Goal: Task Accomplishment & Management: Use online tool/utility

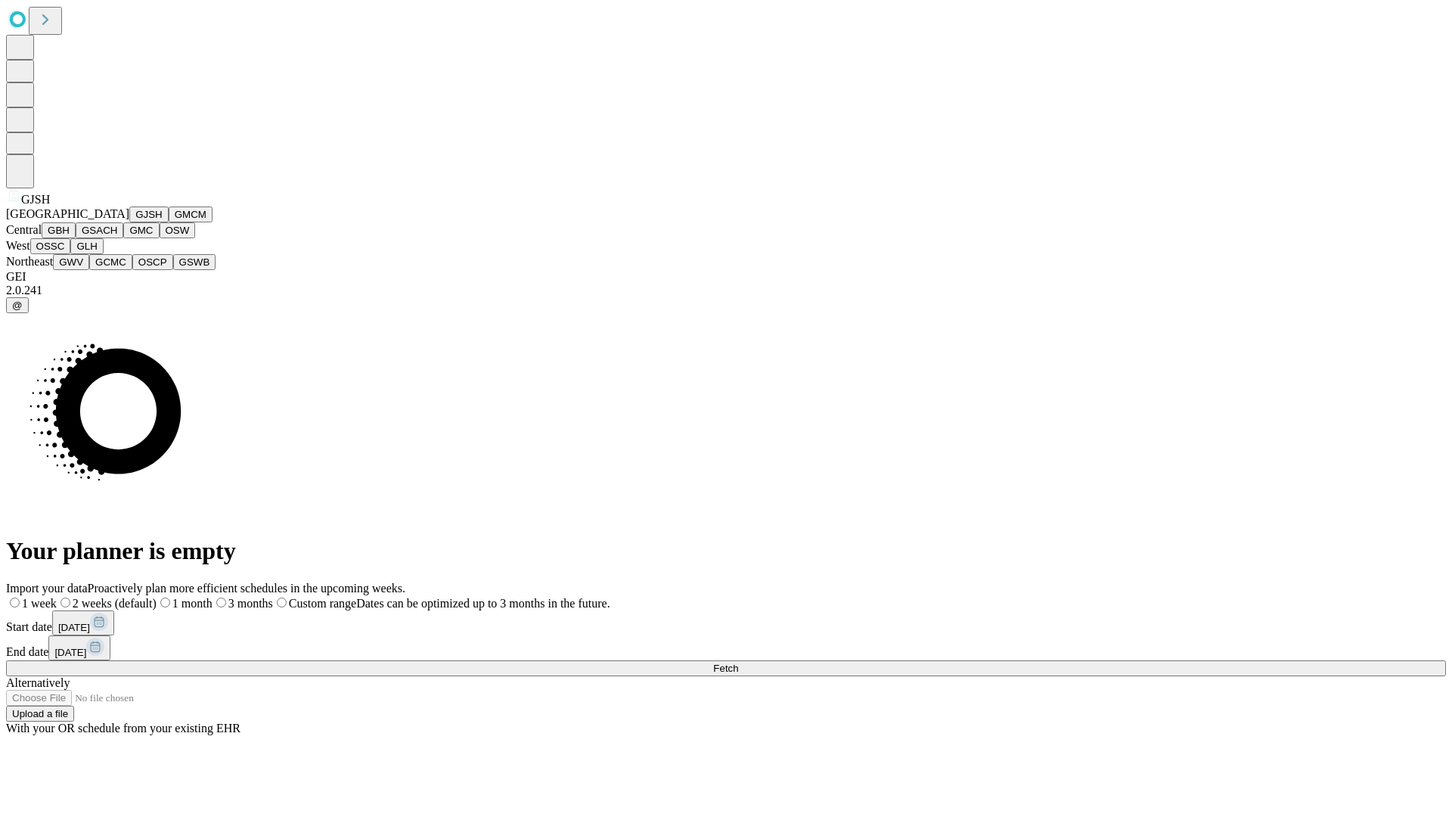
click at [129, 222] on button "GJSH" at bounding box center [148, 214] width 39 height 16
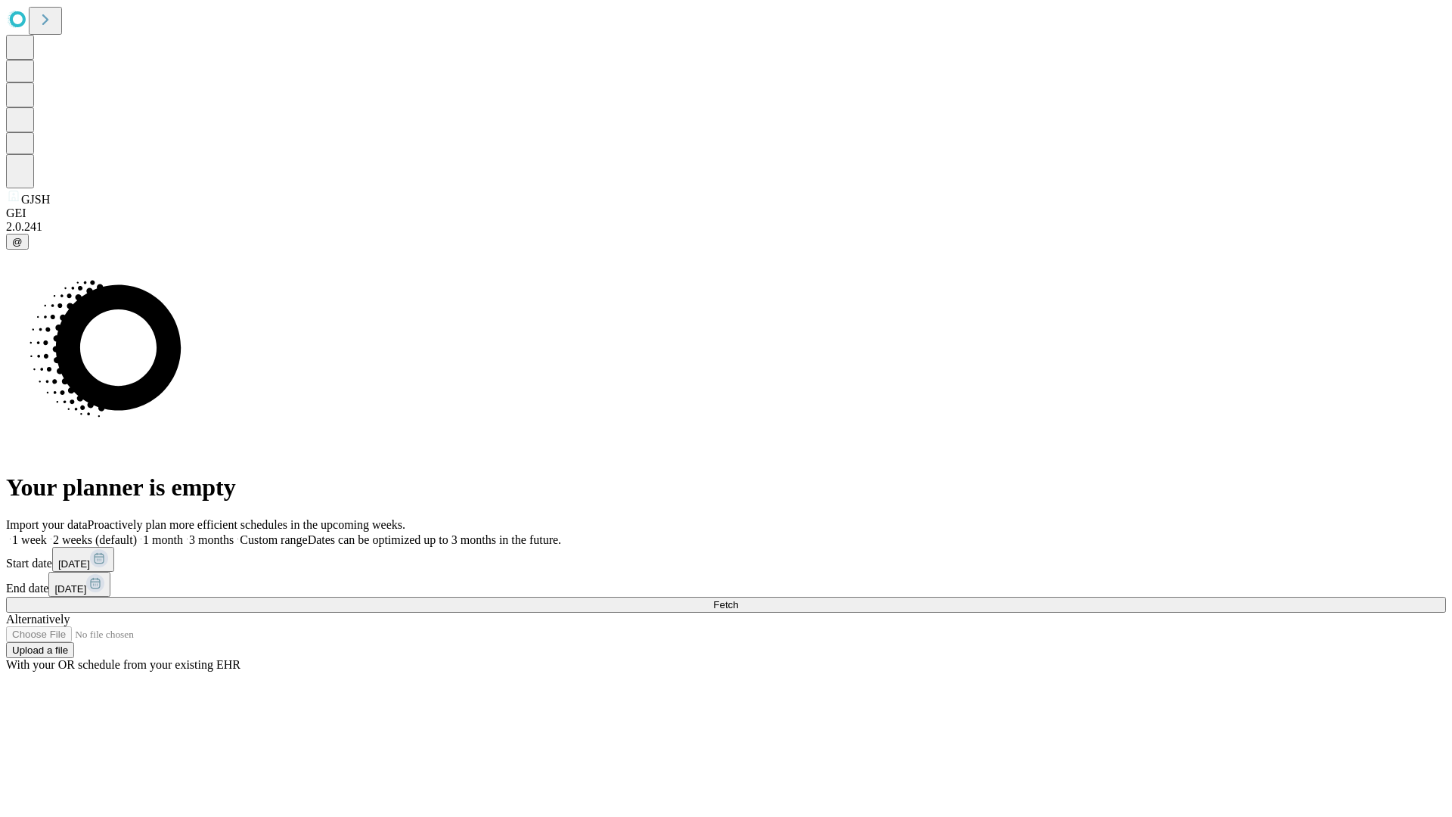
click at [47, 533] on label "1 week" at bounding box center [26, 539] width 41 height 13
click at [738, 599] on span "Fetch" at bounding box center [725, 604] width 25 height 11
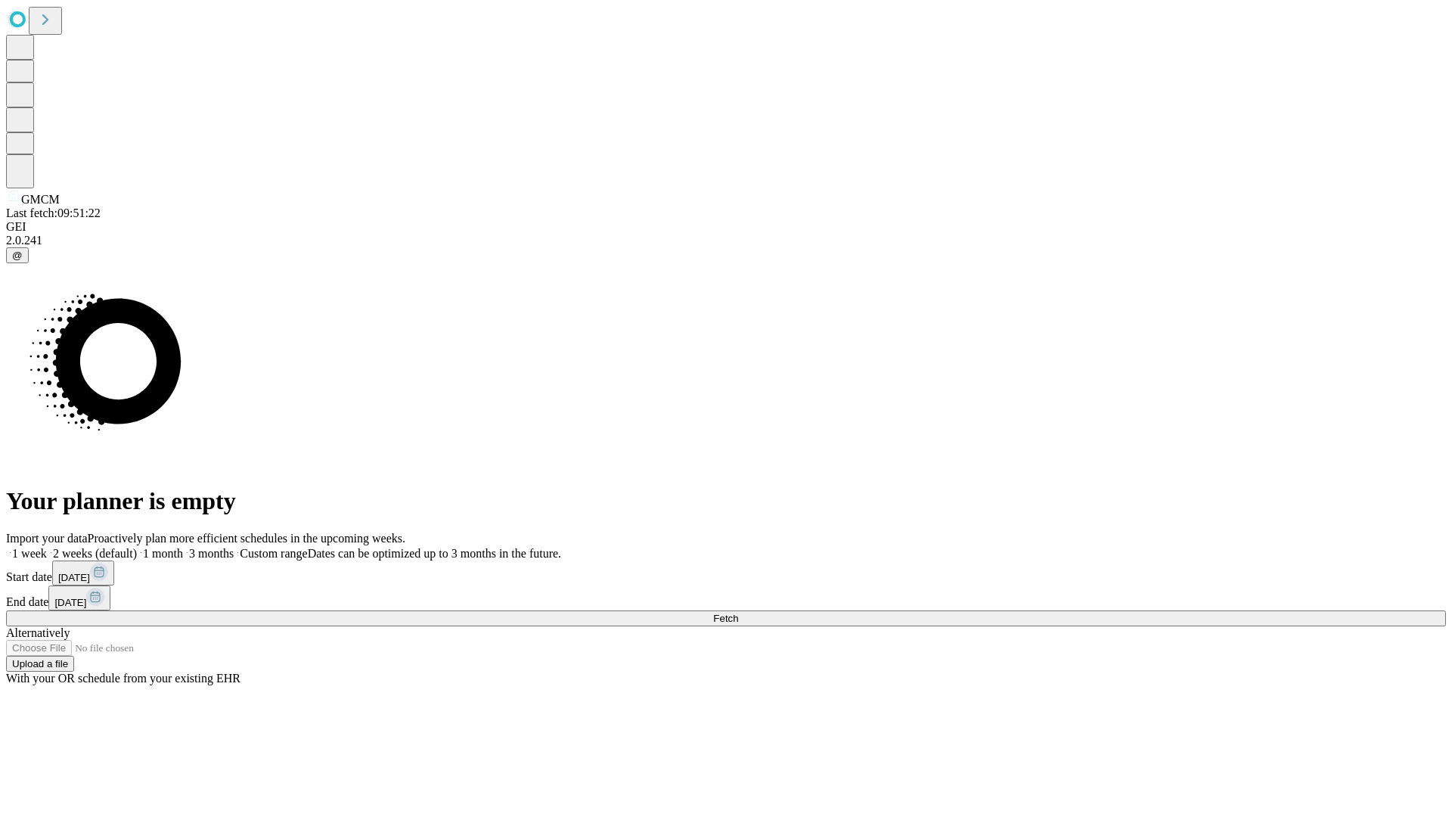
click at [47, 547] on label "1 week" at bounding box center [26, 553] width 41 height 13
click at [738, 613] on span "Fetch" at bounding box center [725, 618] width 25 height 11
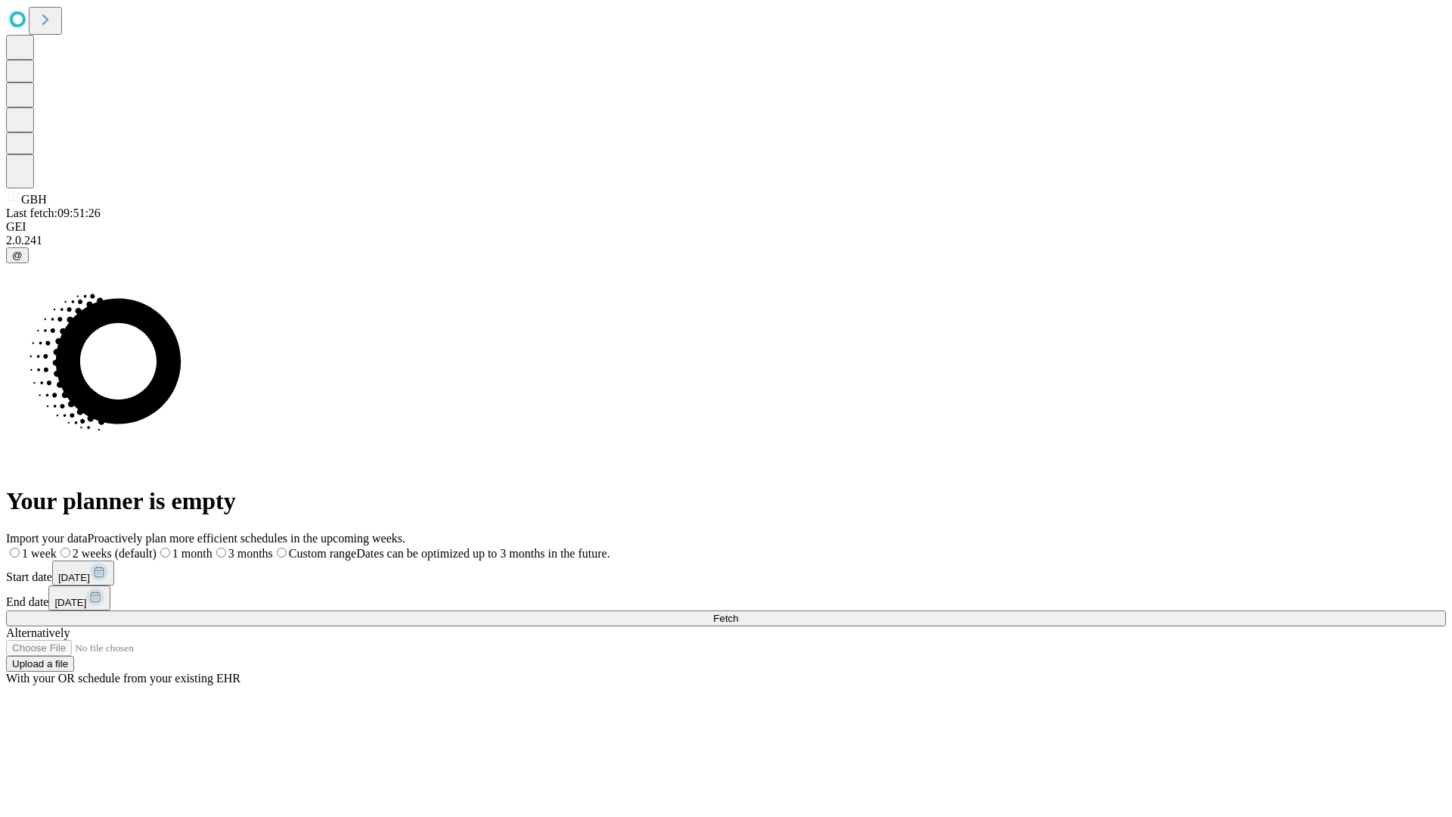
click at [57, 547] on label "1 week" at bounding box center [31, 553] width 51 height 13
click at [738, 613] on span "Fetch" at bounding box center [725, 618] width 25 height 11
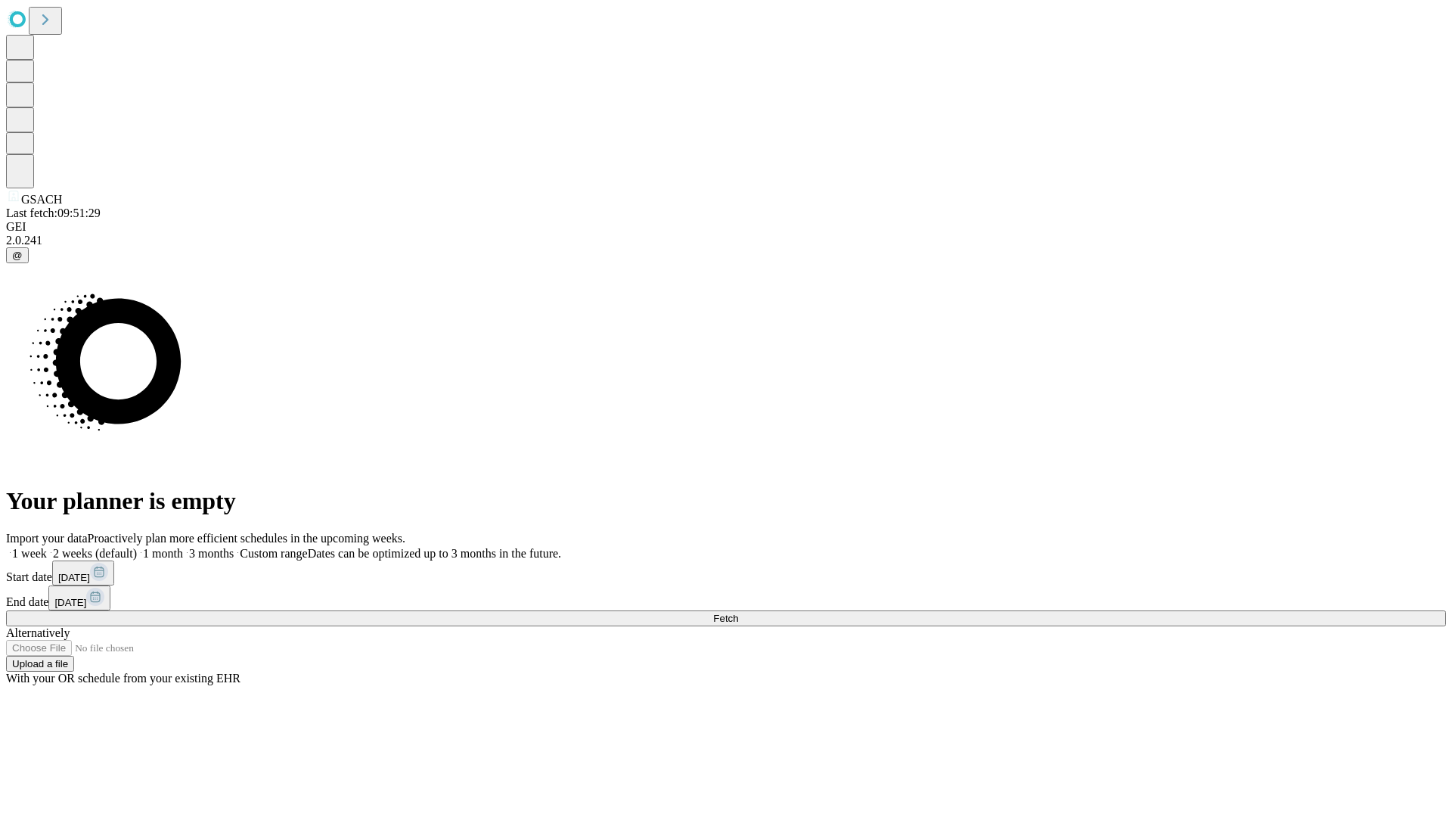
click at [47, 547] on label "1 week" at bounding box center [26, 553] width 41 height 13
click at [738, 613] on span "Fetch" at bounding box center [725, 618] width 25 height 11
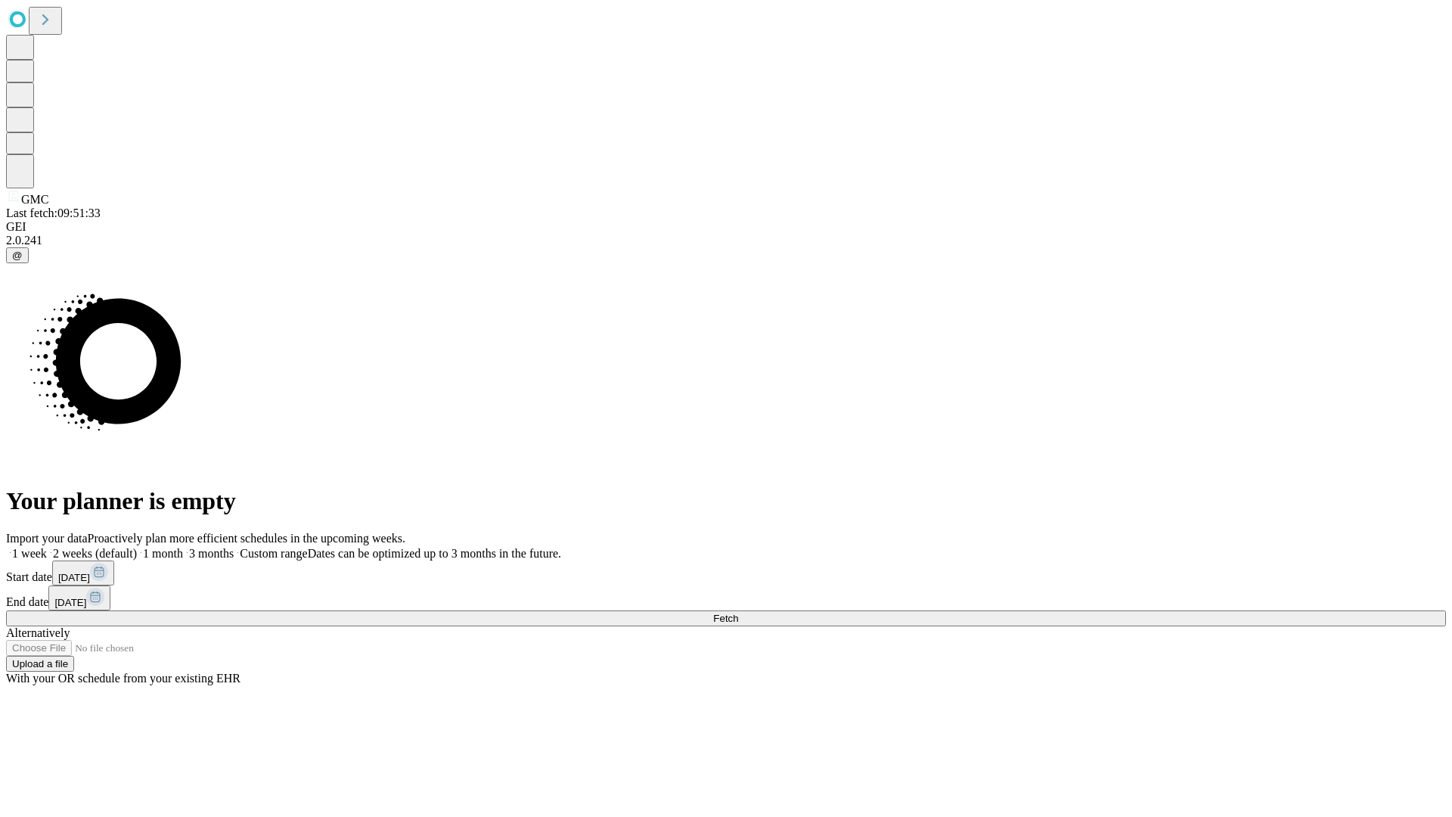
click at [47, 547] on label "1 week" at bounding box center [26, 553] width 41 height 13
click at [738, 613] on span "Fetch" at bounding box center [725, 618] width 25 height 11
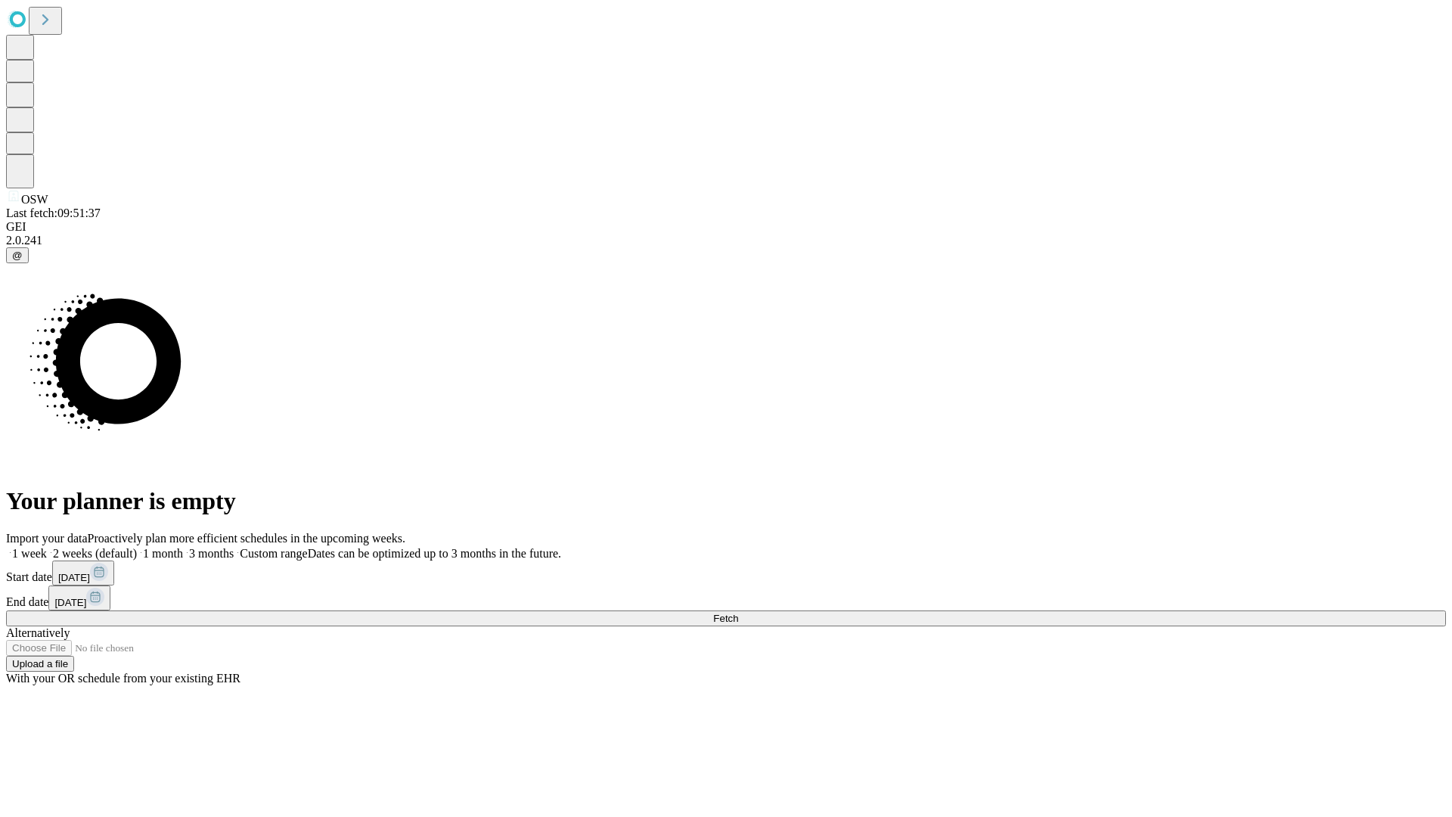
click at [47, 547] on label "1 week" at bounding box center [26, 553] width 41 height 13
click at [738, 613] on span "Fetch" at bounding box center [725, 618] width 25 height 11
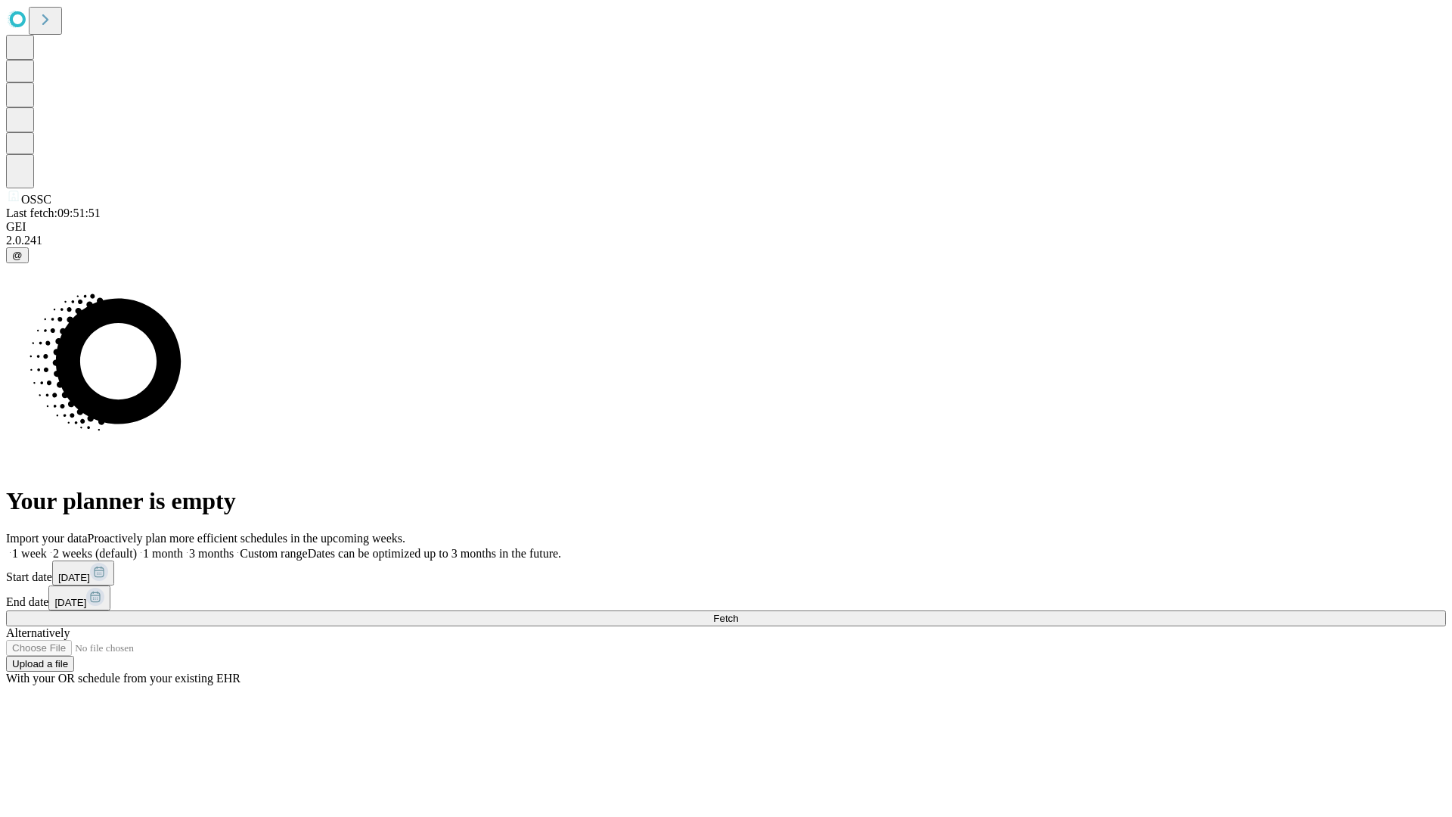
click at [47, 547] on label "1 week" at bounding box center [26, 553] width 41 height 13
click at [738, 613] on span "Fetch" at bounding box center [725, 618] width 25 height 11
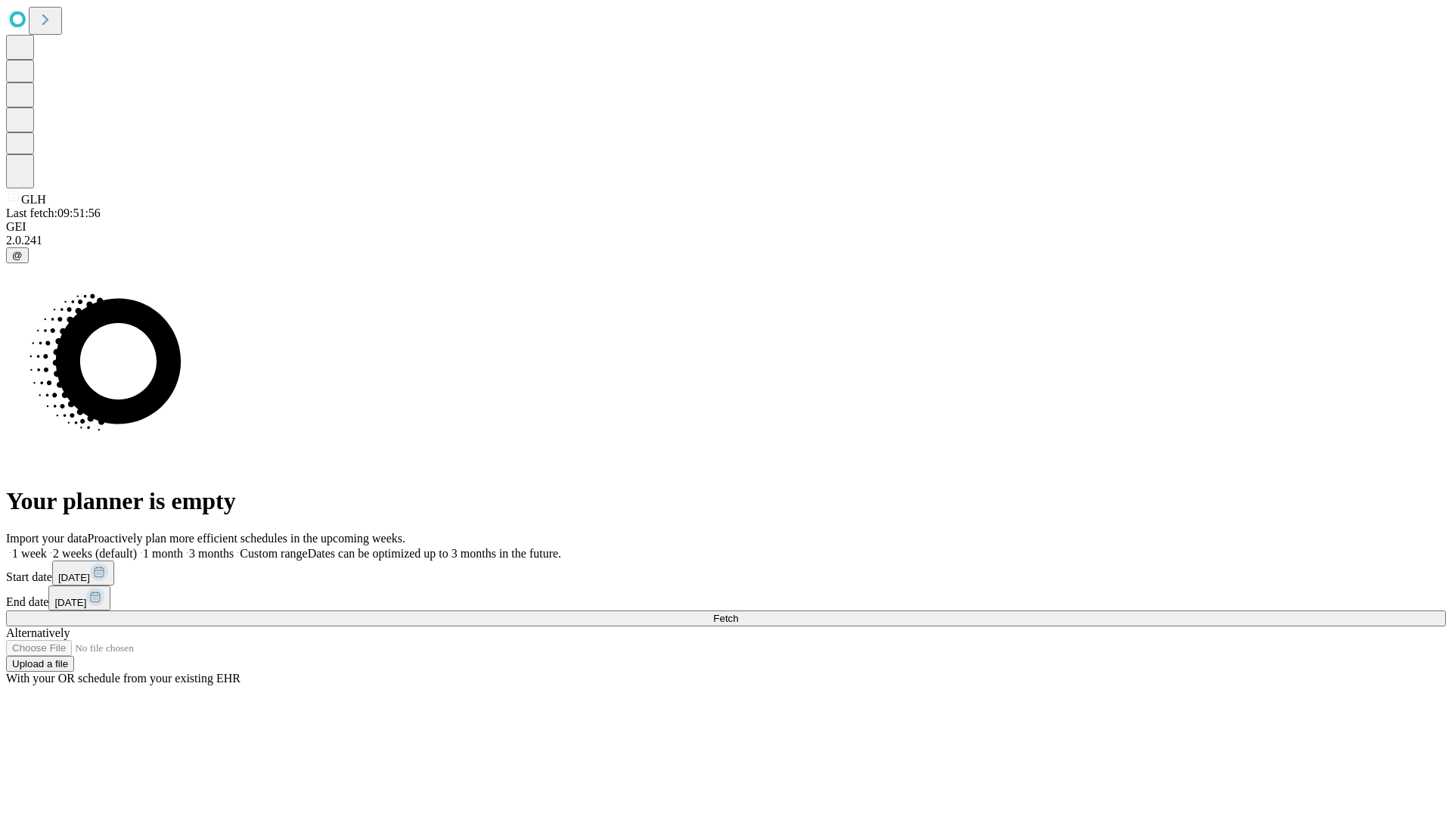
click at [47, 547] on label "1 week" at bounding box center [26, 553] width 41 height 13
click at [738, 613] on span "Fetch" at bounding box center [725, 618] width 25 height 11
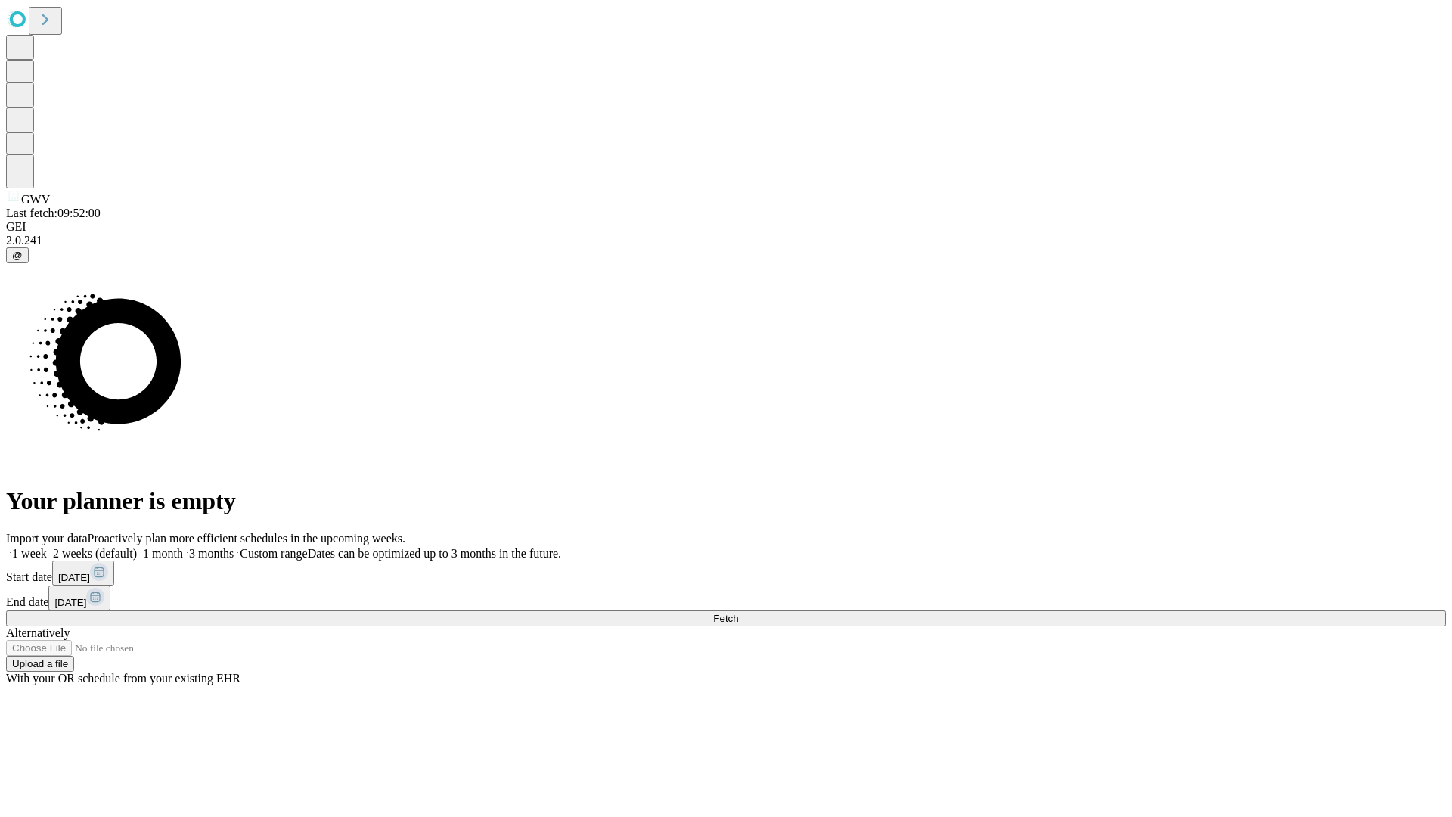
click at [47, 547] on label "1 week" at bounding box center [26, 553] width 41 height 13
click at [738, 613] on span "Fetch" at bounding box center [725, 618] width 25 height 11
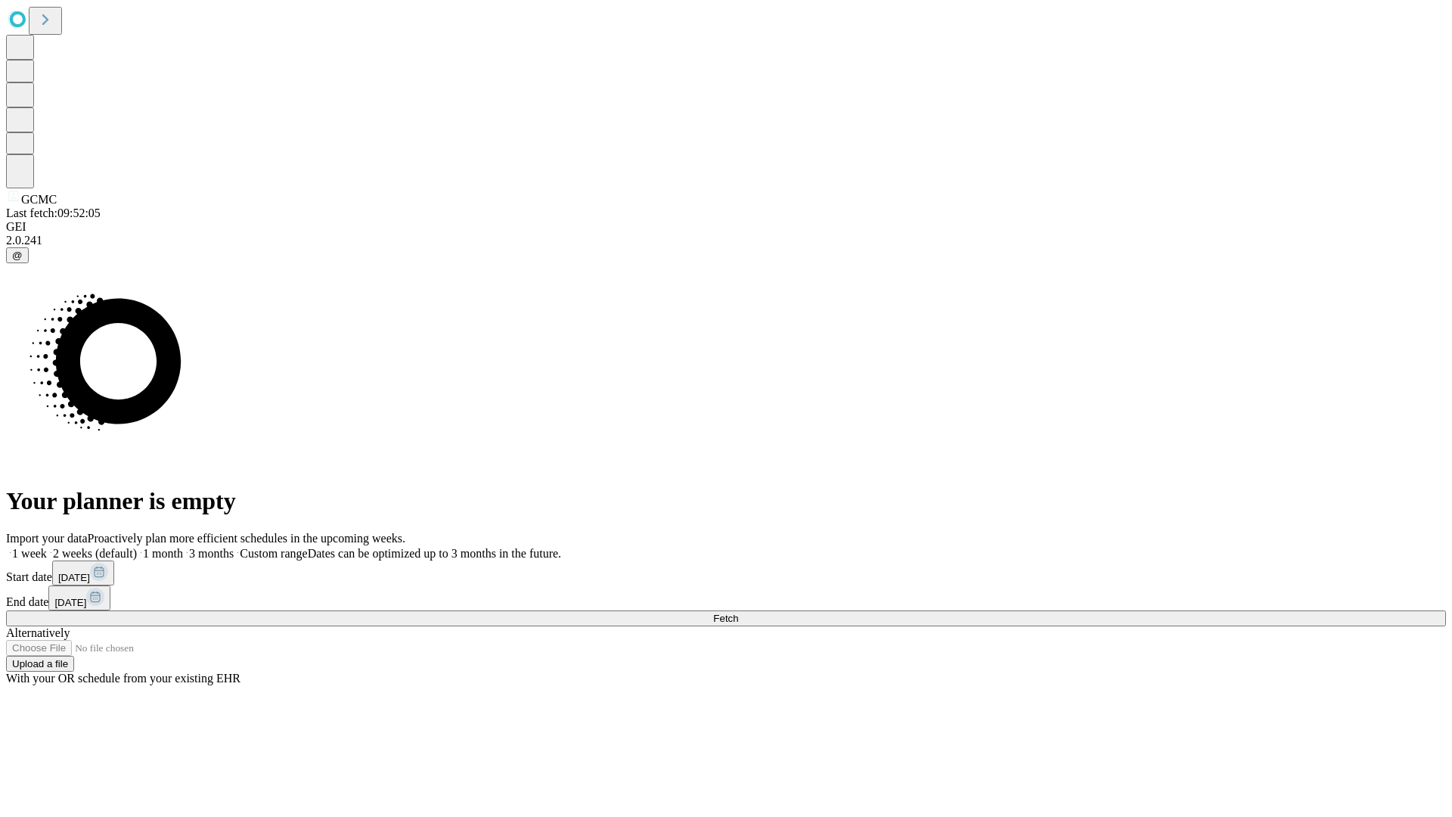
click at [738, 613] on span "Fetch" at bounding box center [725, 618] width 25 height 11
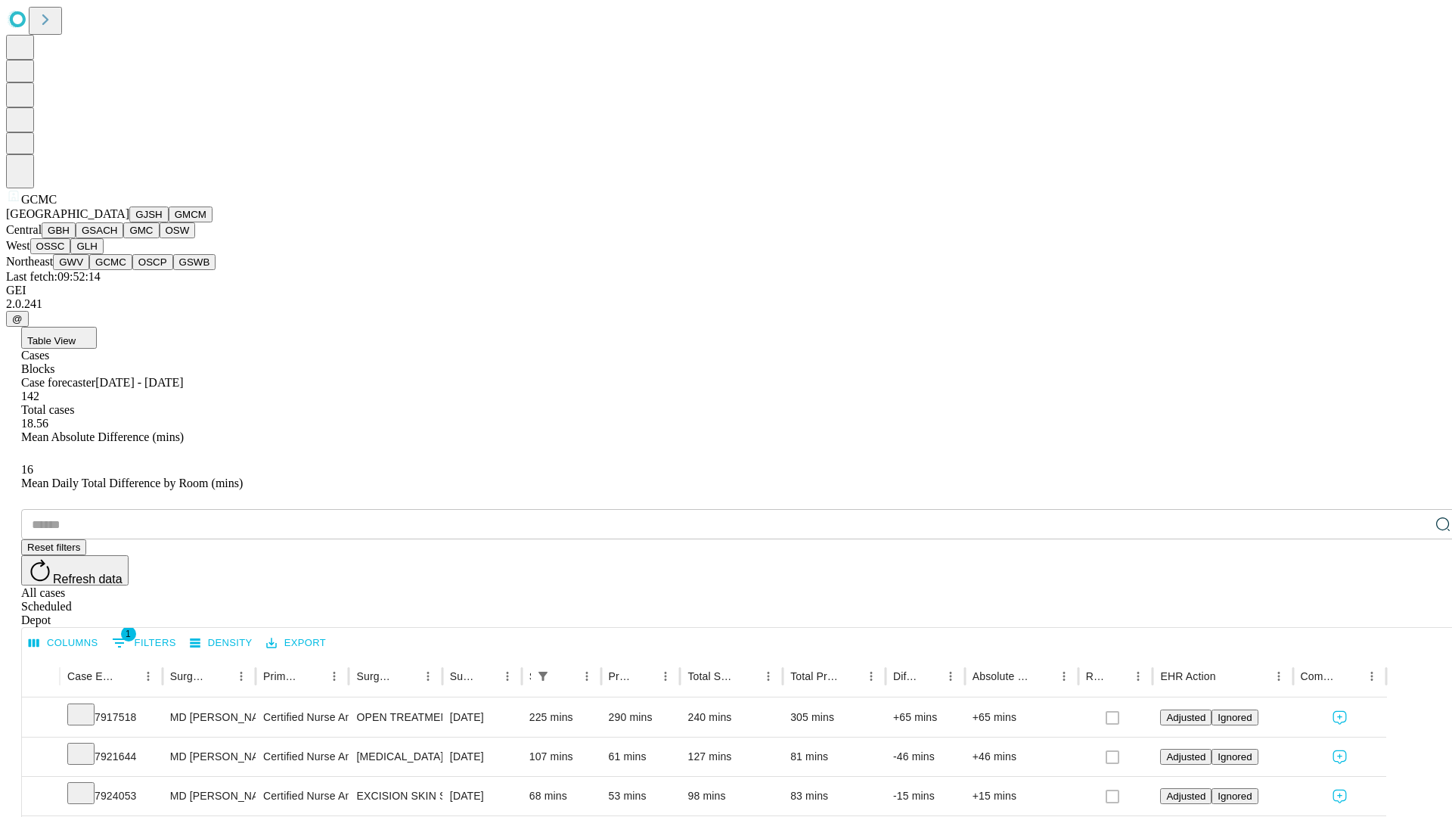
click at [132, 270] on button "OSCP" at bounding box center [152, 262] width 41 height 16
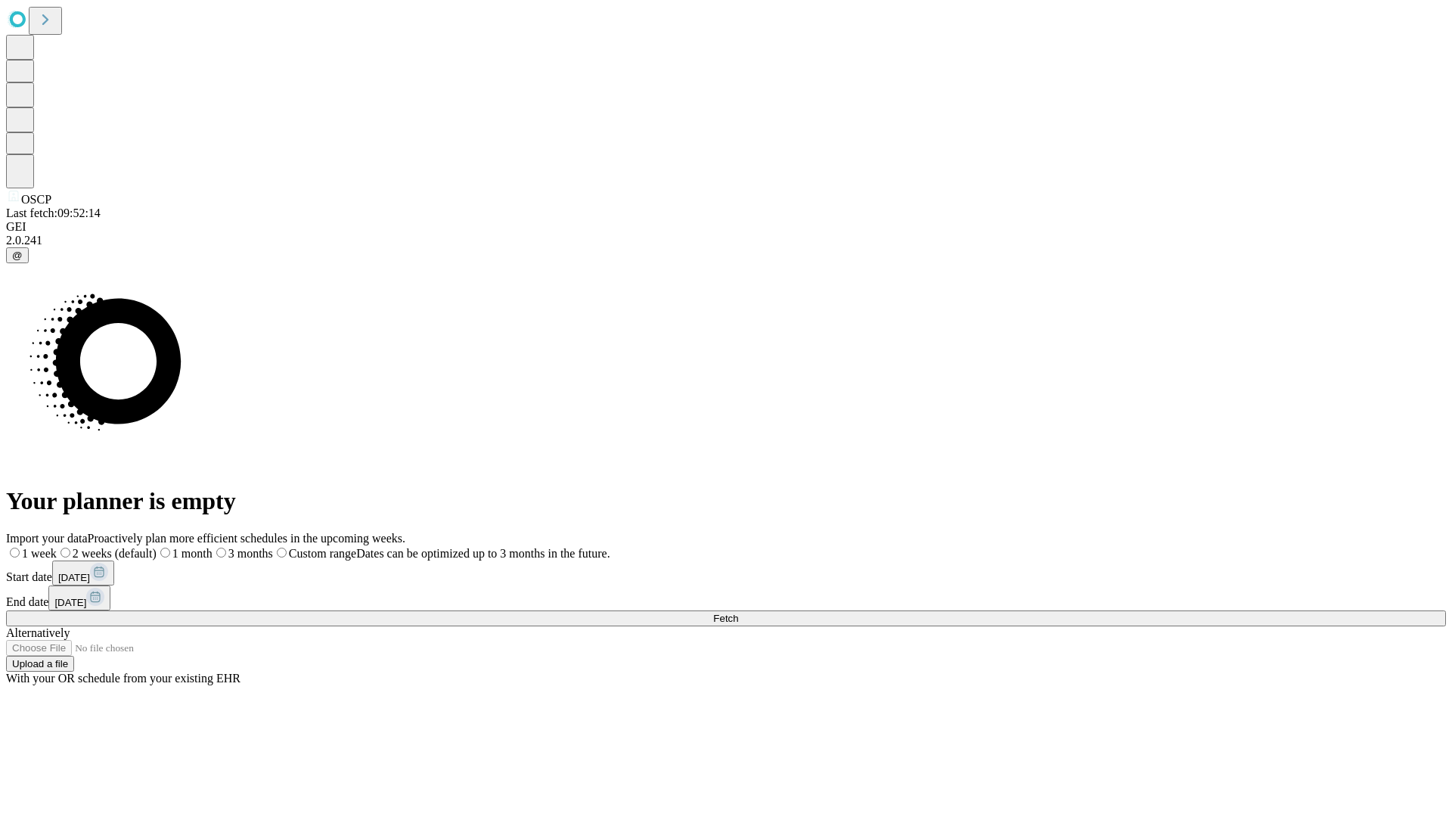
click at [57, 547] on label "1 week" at bounding box center [31, 553] width 51 height 13
click at [738, 613] on span "Fetch" at bounding box center [725, 618] width 25 height 11
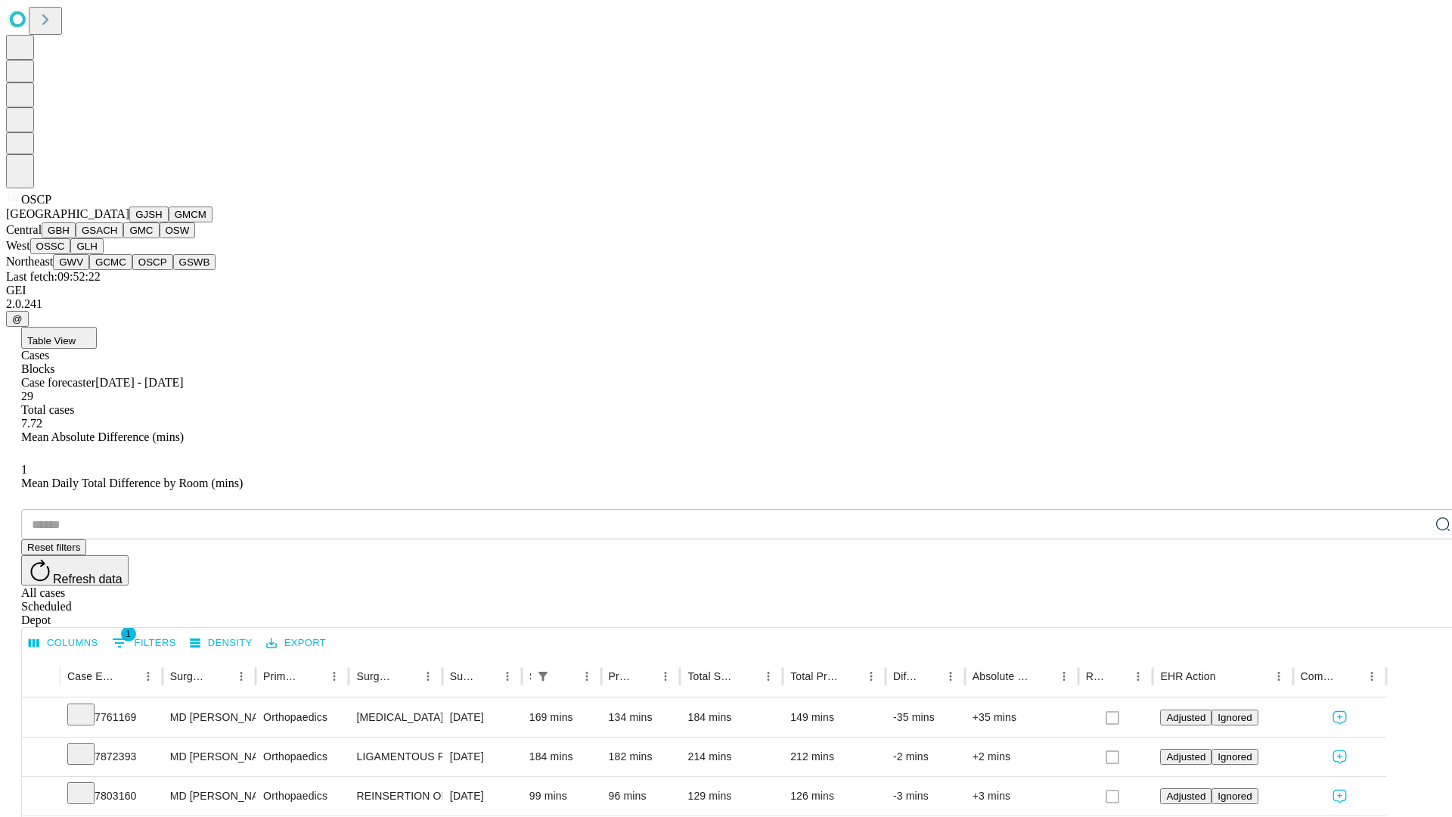
click at [173, 270] on button "GSWB" at bounding box center [194, 262] width 43 height 16
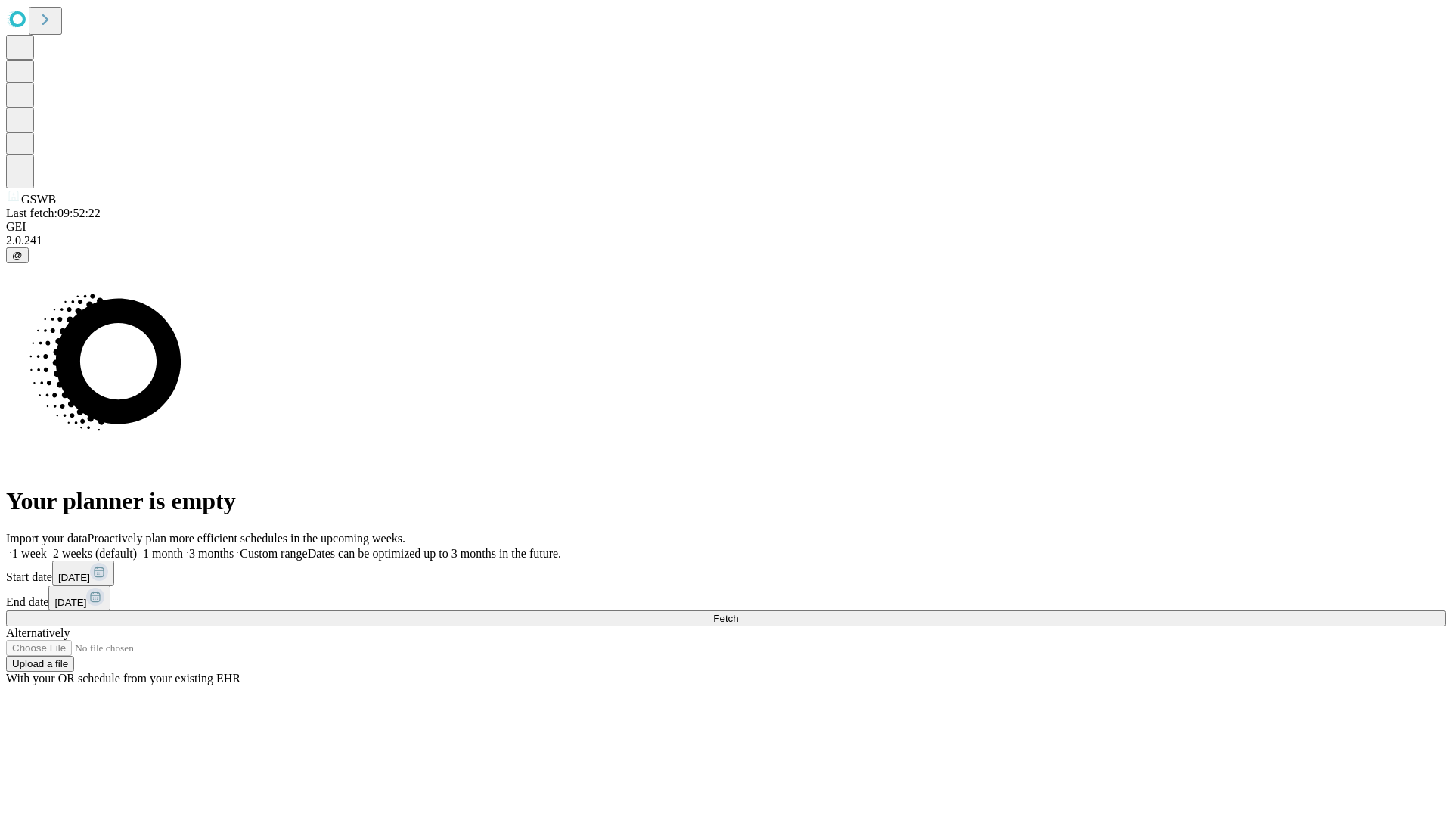
click at [47, 547] on label "1 week" at bounding box center [26, 553] width 41 height 13
click at [738, 613] on span "Fetch" at bounding box center [725, 618] width 25 height 11
